Goal: Information Seeking & Learning: Learn about a topic

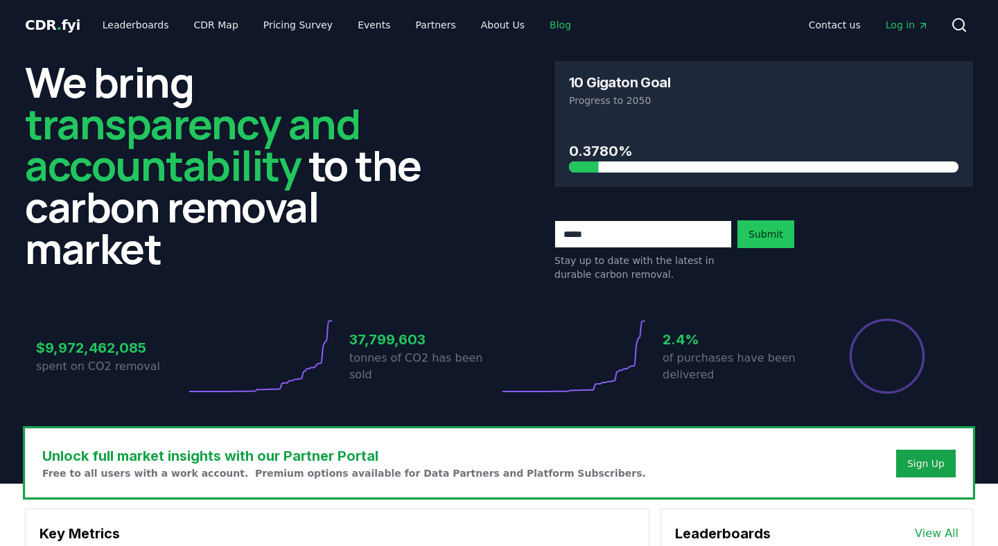
click at [539, 24] on link "Blog" at bounding box center [561, 24] width 44 height 25
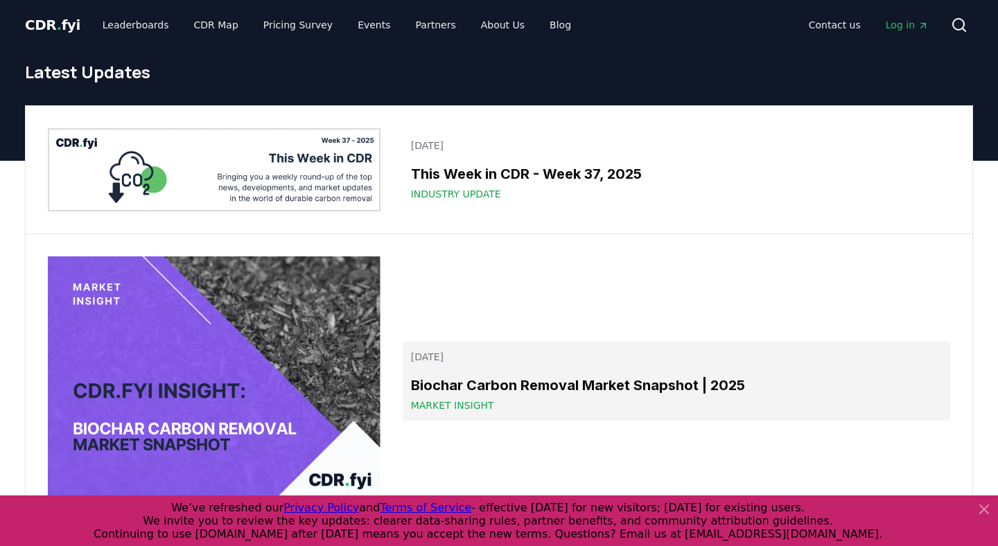
click at [487, 390] on h3 "Biochar Carbon Removal Market Snapshot | 2025" at bounding box center [676, 385] width 531 height 21
